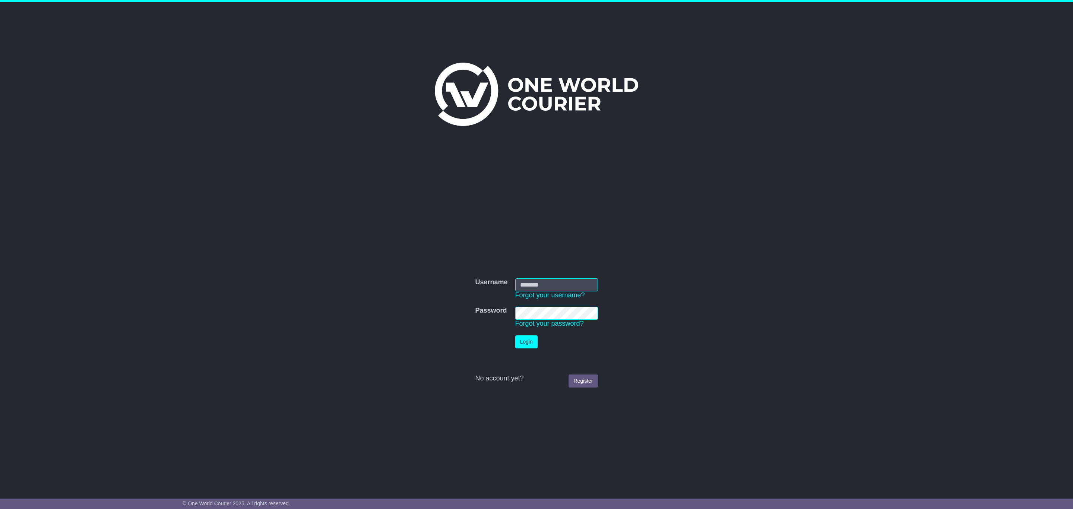
type input "**********"
click at [527, 341] on button "Login" at bounding box center [526, 341] width 22 height 13
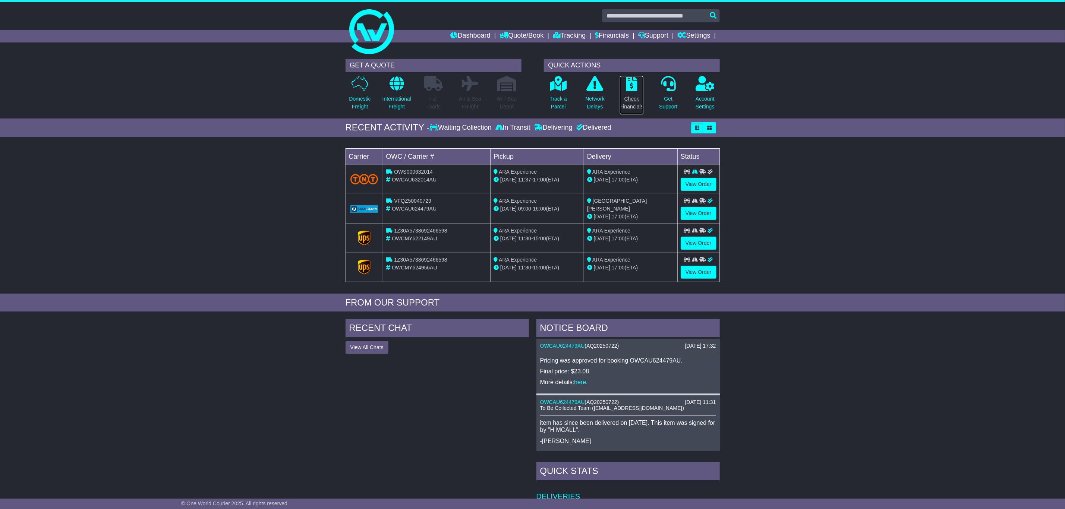
click at [622, 101] on p "Check Financials" at bounding box center [631, 103] width 23 height 16
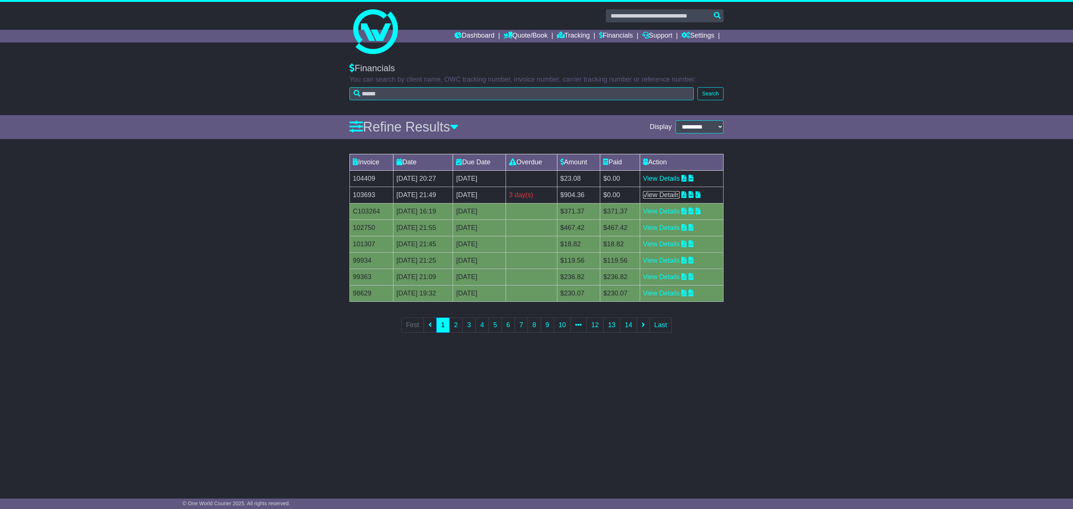
click at [655, 195] on link "View Details" at bounding box center [661, 194] width 37 height 7
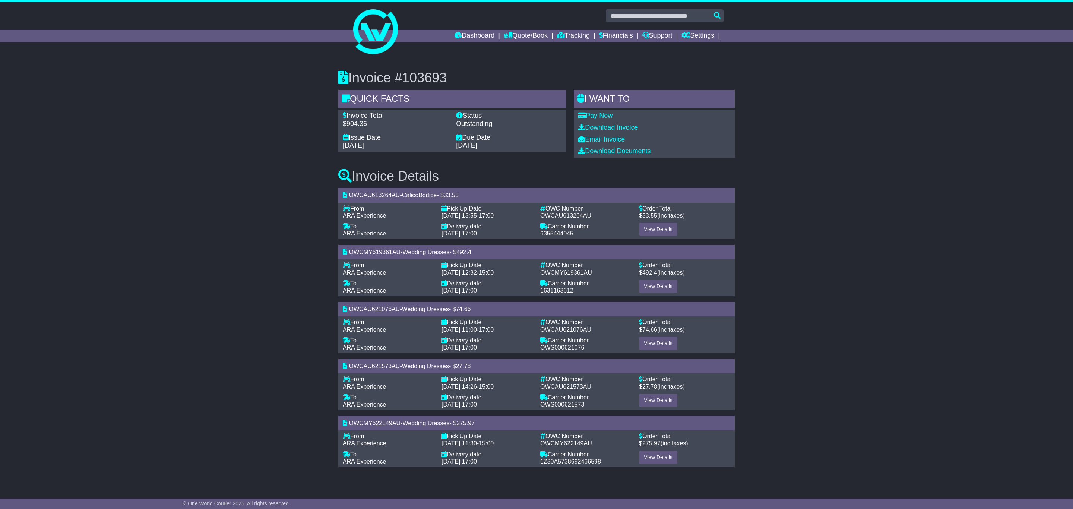
drag, startPoint x: 0, startPoint y: 0, endPoint x: 908, endPoint y: 214, distance: 933.2
click at [908, 214] on div "Invoice #103693 Quick Facts Invoice Total $904.36 Status Outstanding Issue Date…" at bounding box center [536, 266] width 1073 height 421
click at [651, 286] on link "View Details" at bounding box center [658, 286] width 38 height 13
click at [652, 457] on link "View Details" at bounding box center [658, 457] width 38 height 13
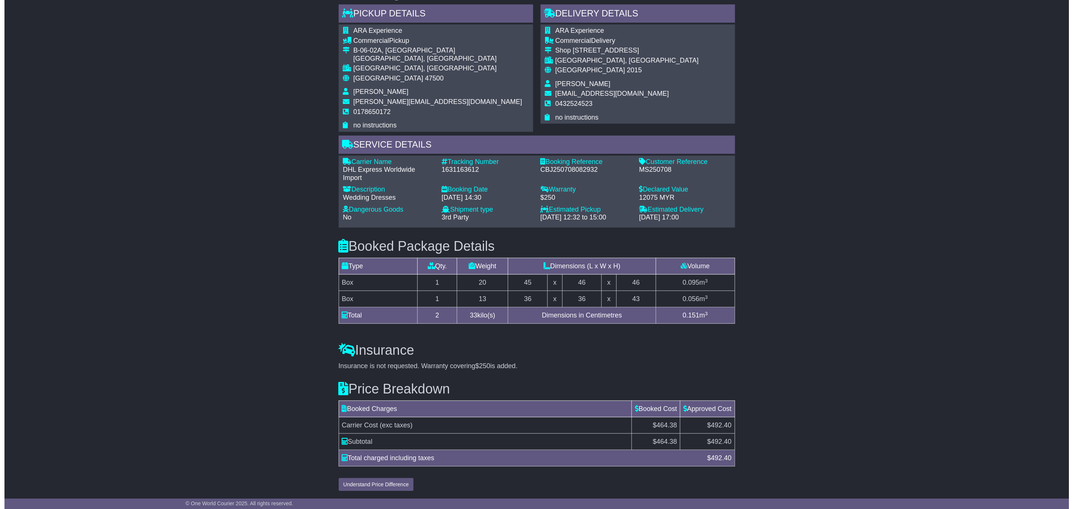
scroll to position [419, 0]
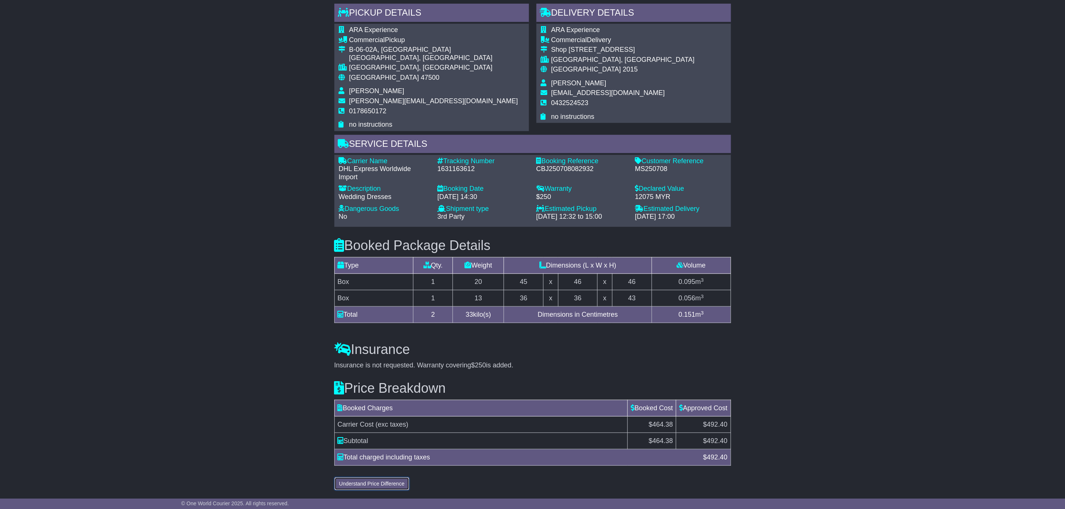
click at [407, 482] on button "Understand Price Difference" at bounding box center [371, 483] width 75 height 13
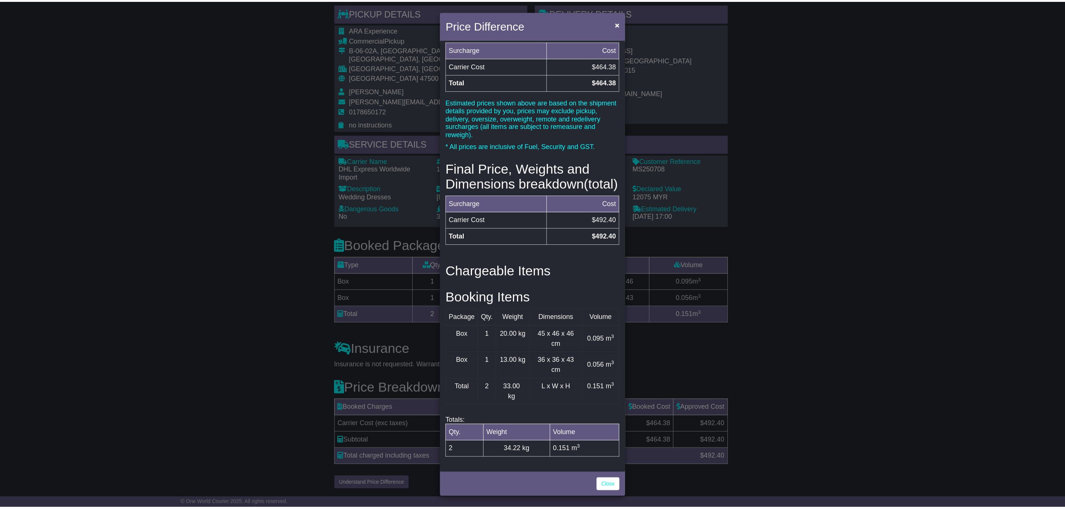
scroll to position [53, 0]
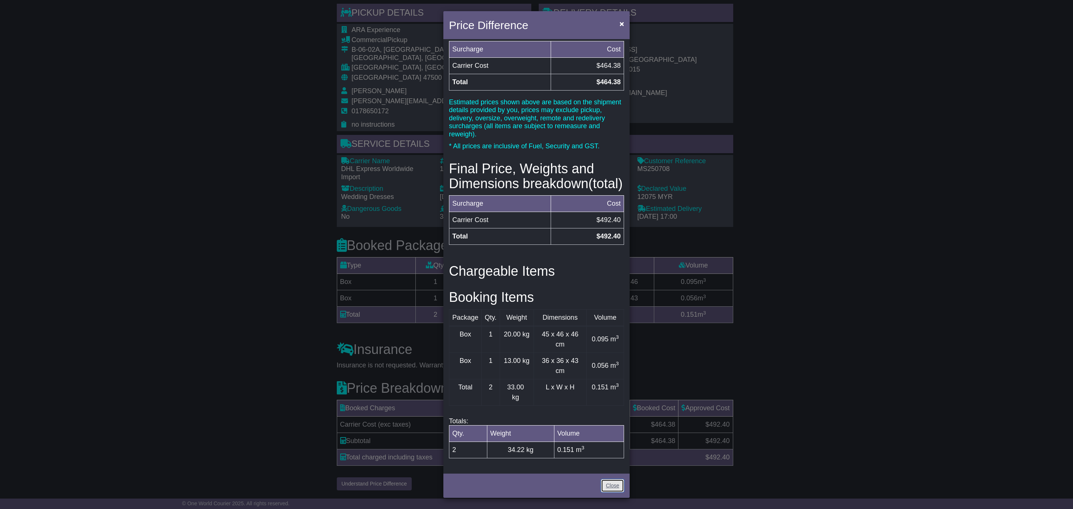
click at [613, 488] on link "Close" at bounding box center [612, 485] width 23 height 13
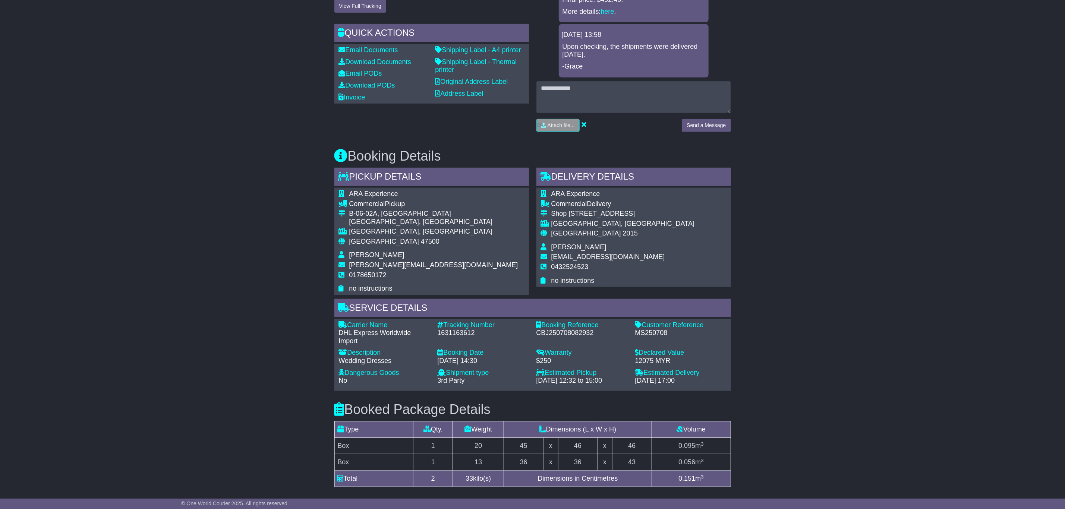
scroll to position [83, 0]
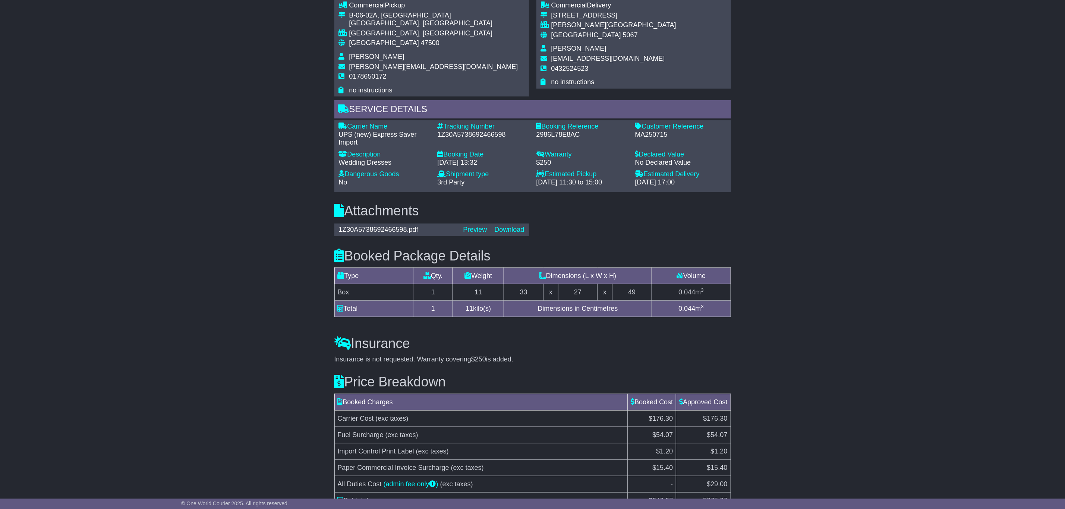
scroll to position [503, 0]
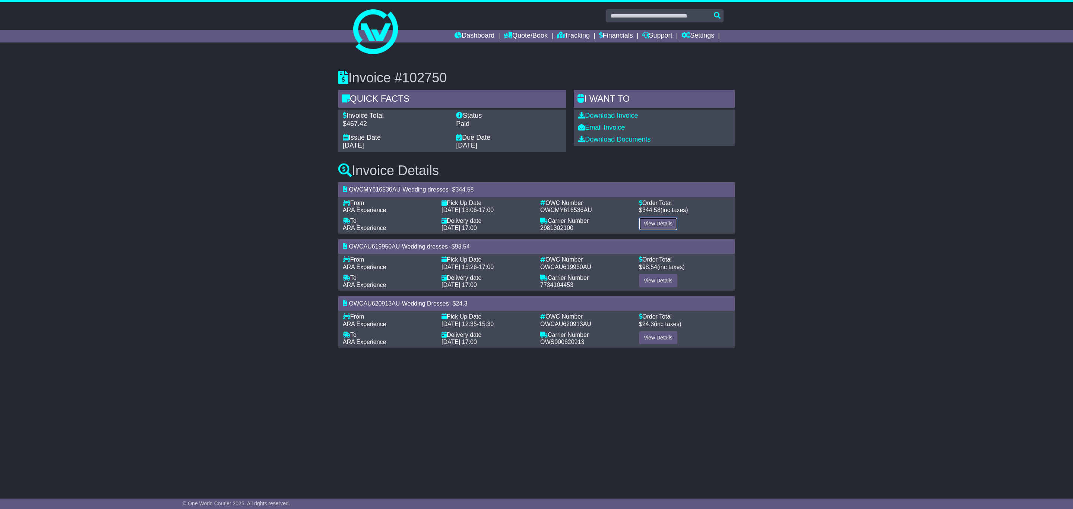
click at [653, 225] on link "View Details" at bounding box center [658, 223] width 38 height 13
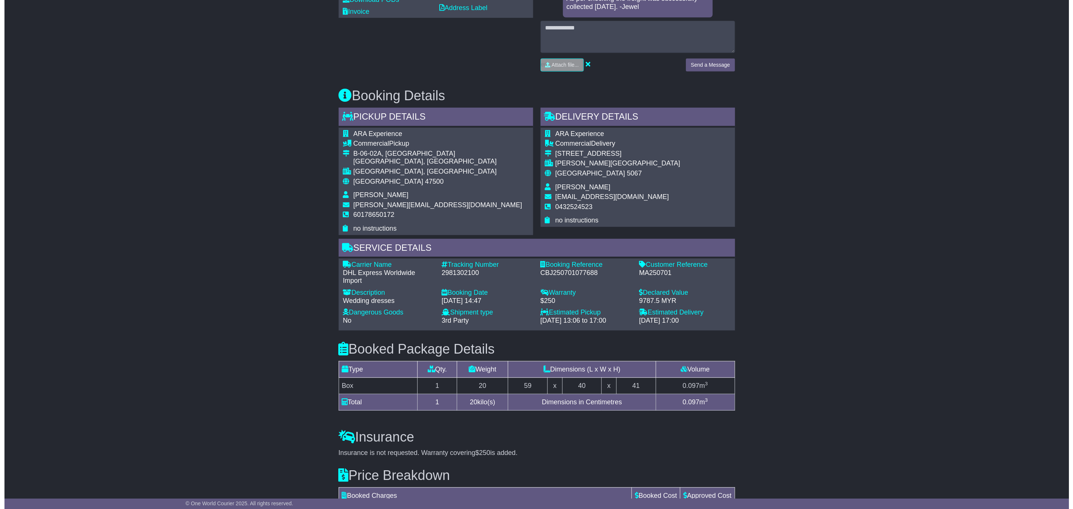
scroll to position [428, 0]
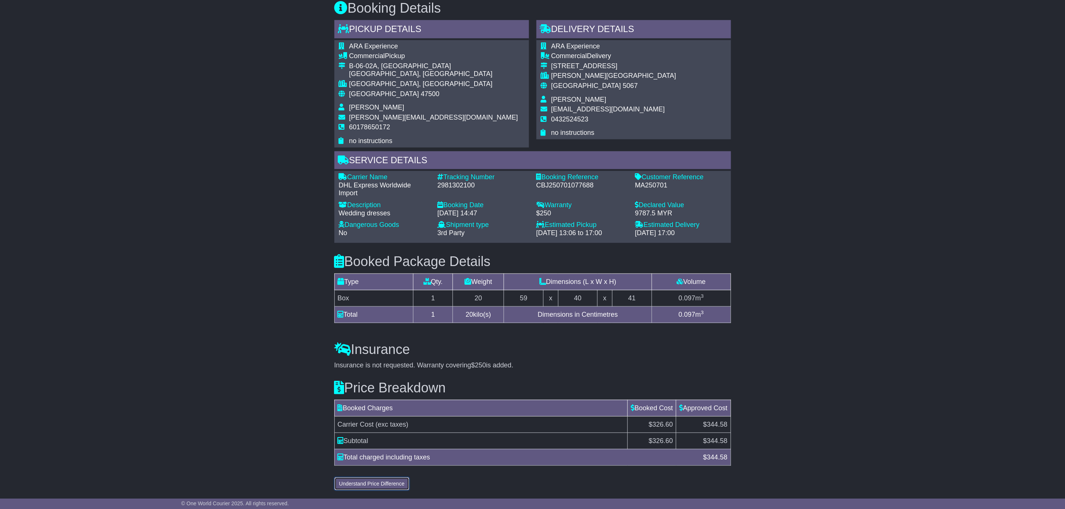
click at [390, 483] on button "Understand Price Difference" at bounding box center [371, 483] width 75 height 13
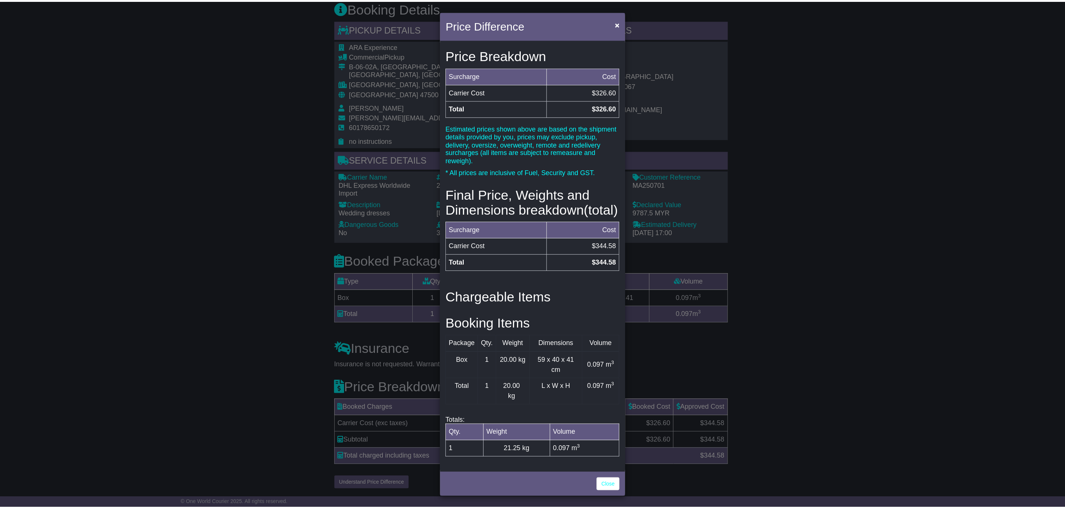
scroll to position [27, 0]
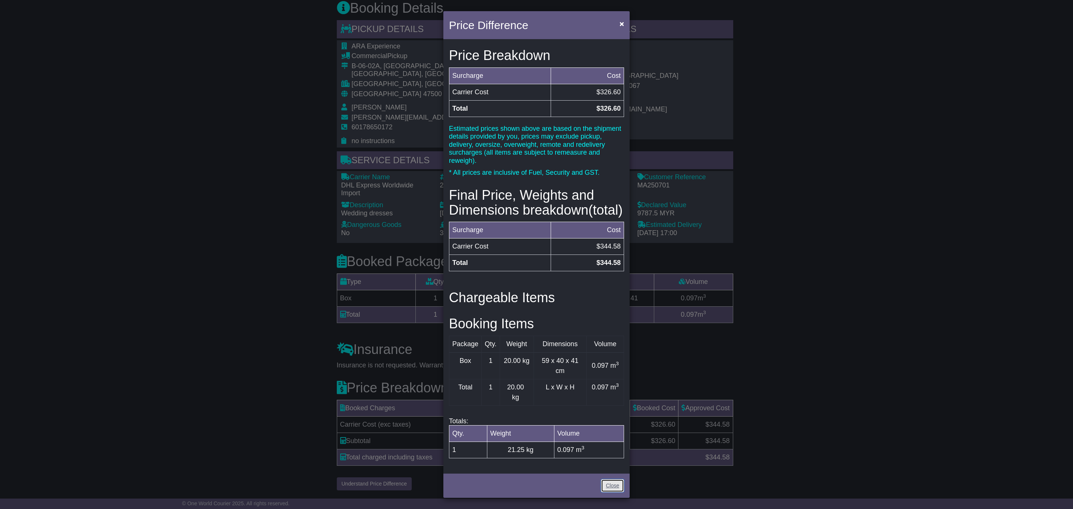
click at [612, 487] on link "Close" at bounding box center [612, 485] width 23 height 13
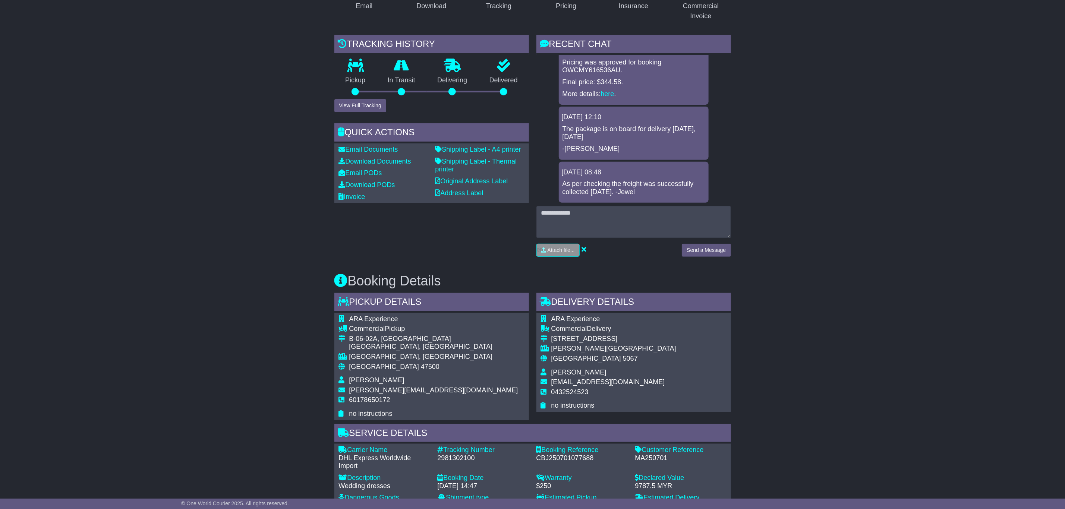
scroll to position [148, 0]
